Goal: Browse casually

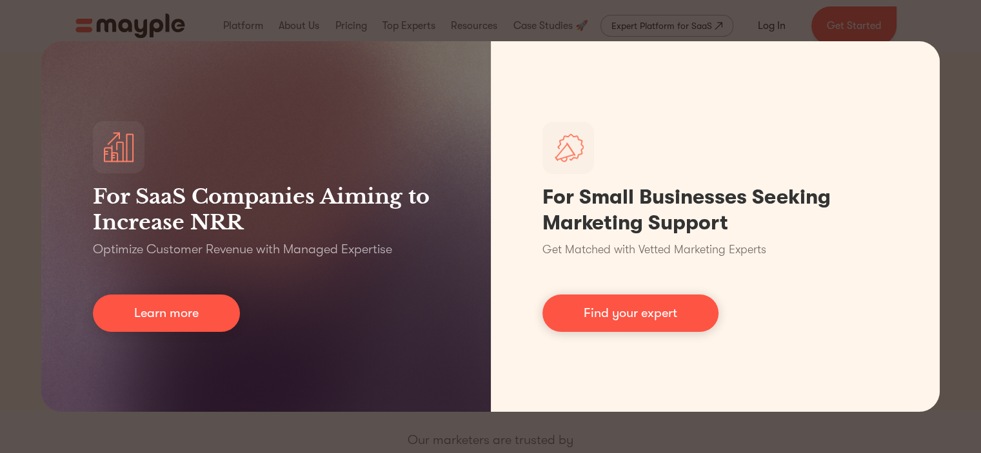
click at [18, 68] on div "For SaaS Companies Aiming to Increase NRR Optimize Customer Revenue with Manage…" at bounding box center [490, 226] width 981 height 453
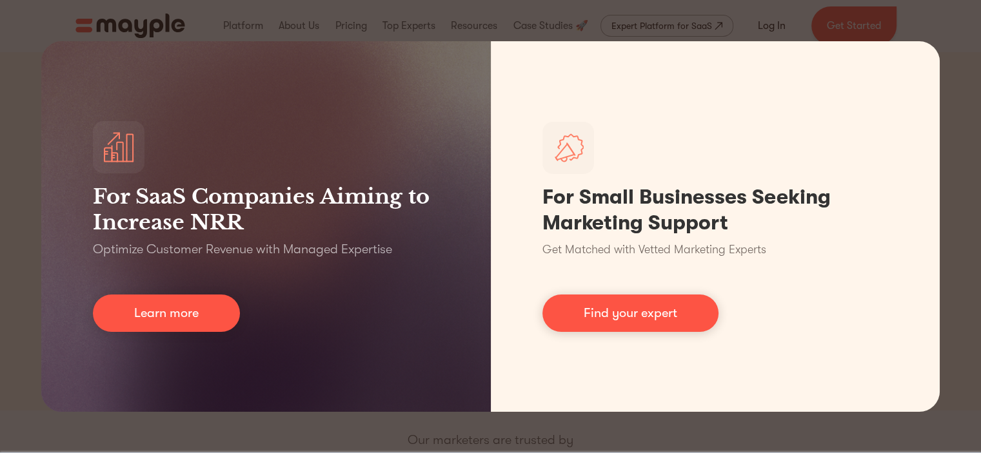
click at [955, 181] on div "For SaaS Companies Aiming to Increase NRR Optimize Customer Revenue with Manage…" at bounding box center [490, 226] width 981 height 453
click at [954, 181] on div "For SaaS Companies Aiming to Increase NRR Optimize Customer Revenue with Manage…" at bounding box center [490, 226] width 981 height 453
click at [686, 33] on div "For SaaS Companies Aiming to Increase NRR Optimize Customer Revenue with Manage…" at bounding box center [490, 226] width 981 height 453
click at [161, 26] on div "For SaaS Companies Aiming to Increase NRR Optimize Customer Revenue with Manage…" at bounding box center [490, 226] width 981 height 453
